Goal: Task Accomplishment & Management: Use online tool/utility

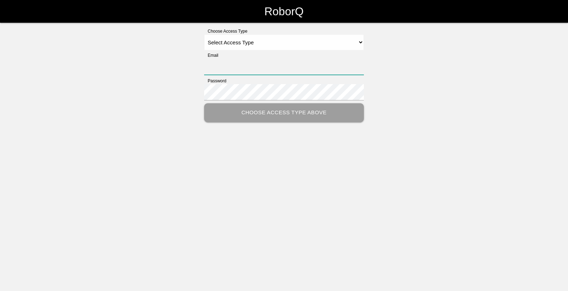
type input "[EMAIL_ADDRESS][DOMAIN_NAME]"
click at [304, 42] on select "Select Access Type Admin Customer Supervisor Worker" at bounding box center [284, 42] width 160 height 16
select select "Worker"
click at [204, 34] on select "Select Access Type Admin Customer Supervisor Worker" at bounding box center [284, 42] width 160 height 16
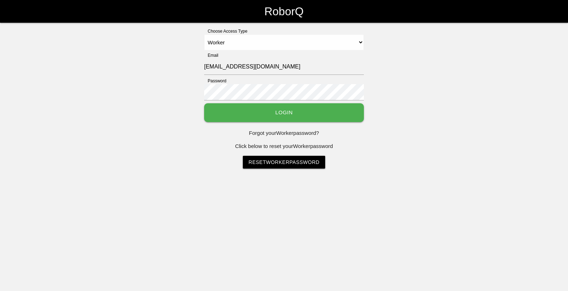
click at [249, 114] on button "Login" at bounding box center [284, 112] width 160 height 19
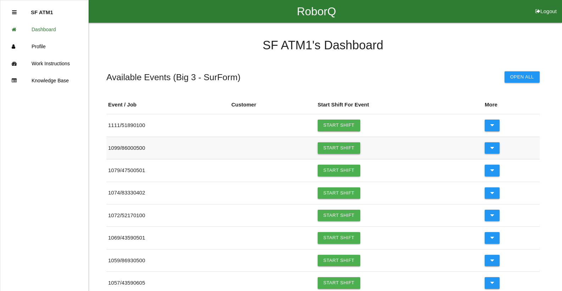
click at [353, 150] on link "Start Shift" at bounding box center [339, 147] width 43 height 11
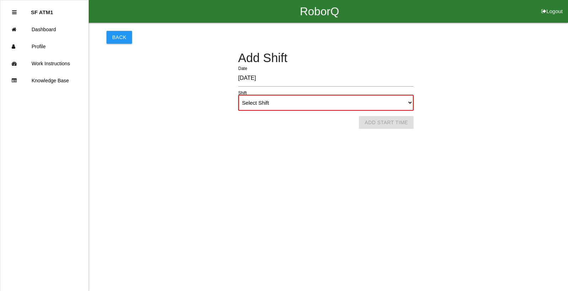
click at [291, 104] on select "Select Shift 1st Shift 2nd Shift 3rd Shift 4th Shift" at bounding box center [325, 103] width 175 height 16
select select "2"
click at [238, 95] on select "Select Shift 1st Shift 2nd Shift 3rd Shift 4th Shift" at bounding box center [325, 103] width 175 height 16
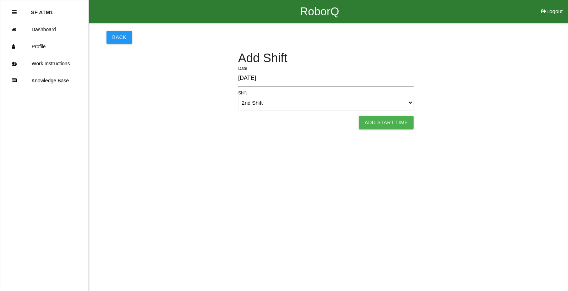
click at [374, 125] on button "Add Start Time" at bounding box center [386, 122] width 55 height 13
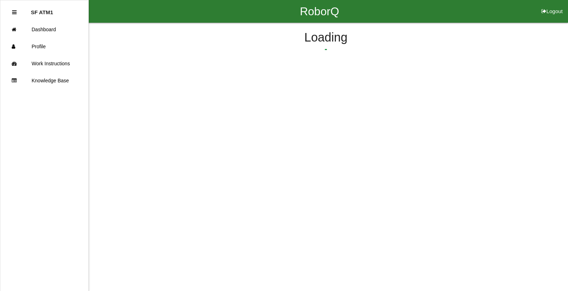
select select "10"
select select "15"
select select "2"
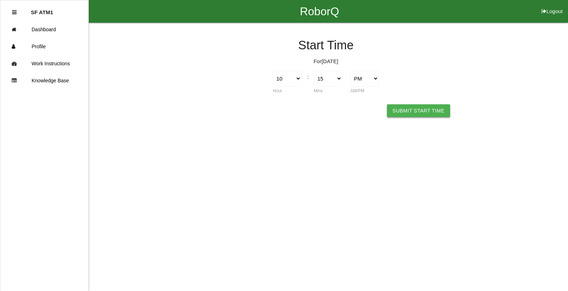
click at [398, 112] on button "Submit Start Time" at bounding box center [418, 110] width 63 height 13
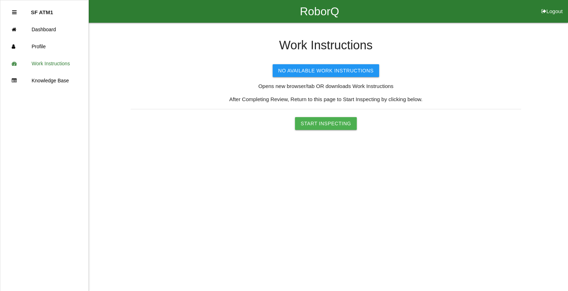
click at [314, 122] on button "Start Inspecting" at bounding box center [326, 123] width 62 height 13
